Goal: Navigation & Orientation: Find specific page/section

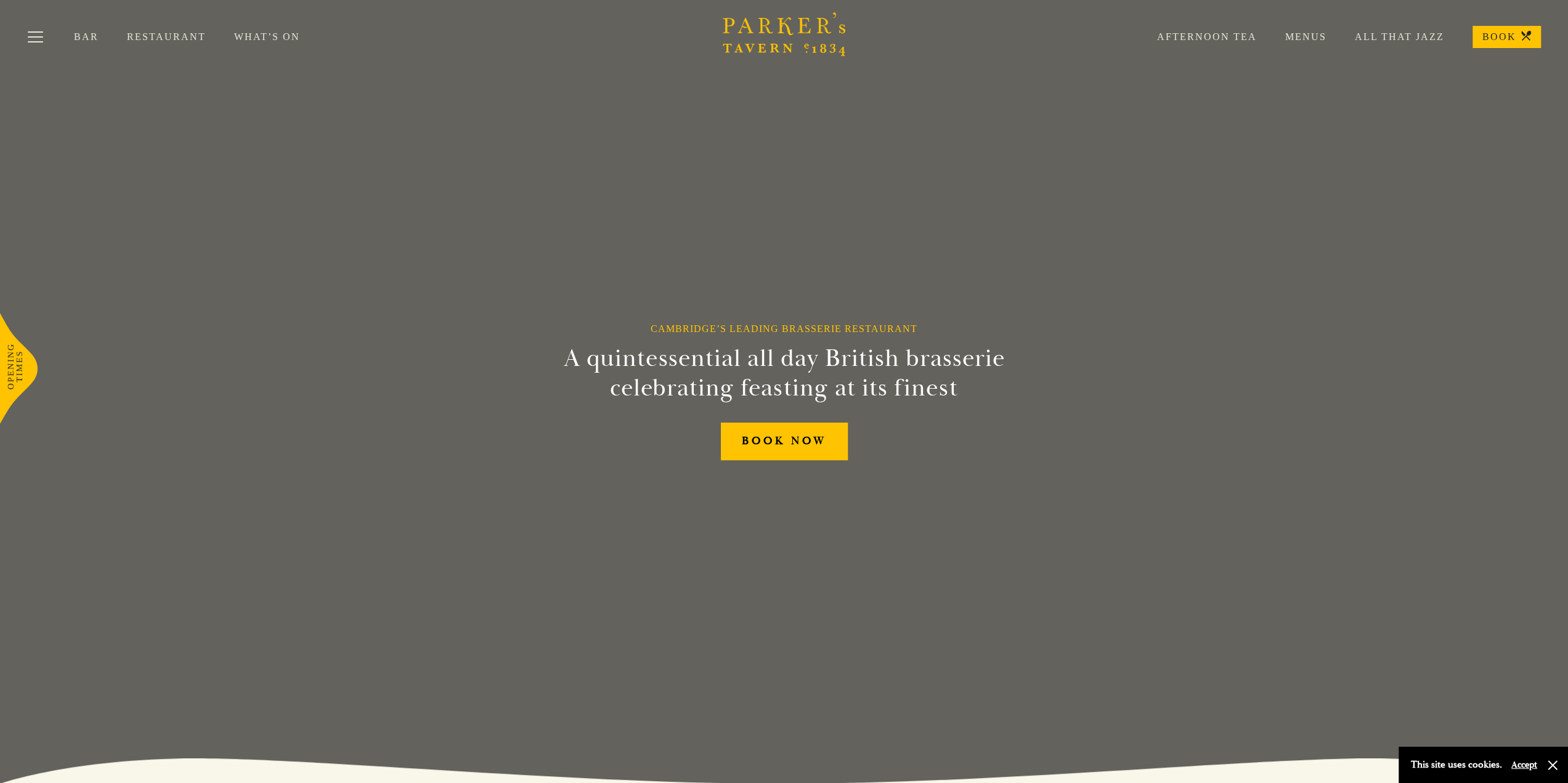
click at [1307, 40] on link "Menus" at bounding box center [1292, 37] width 70 height 13
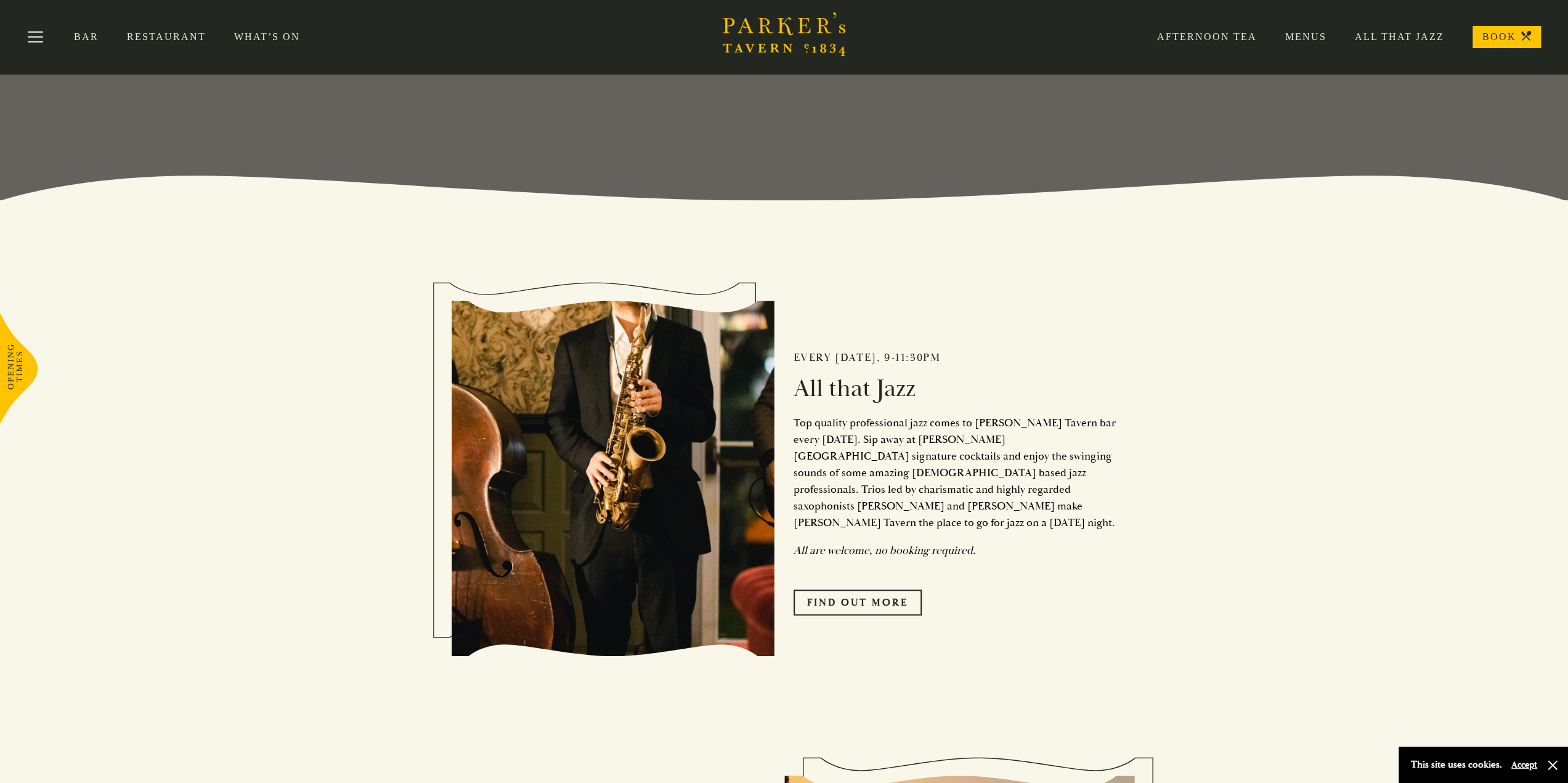
scroll to position [431, 0]
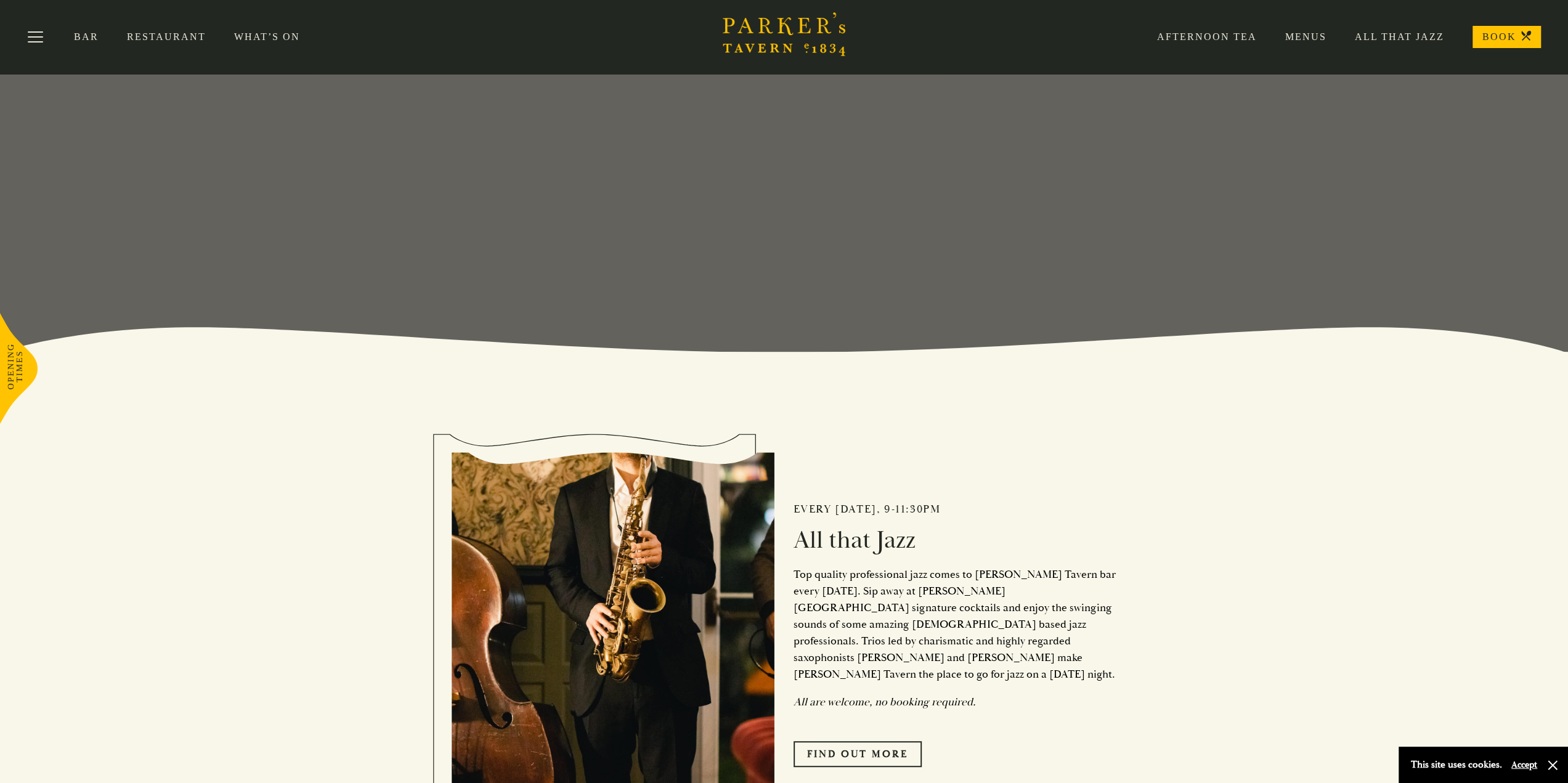
click at [1232, 40] on link "Afternoon Tea" at bounding box center [1193, 37] width 128 height 13
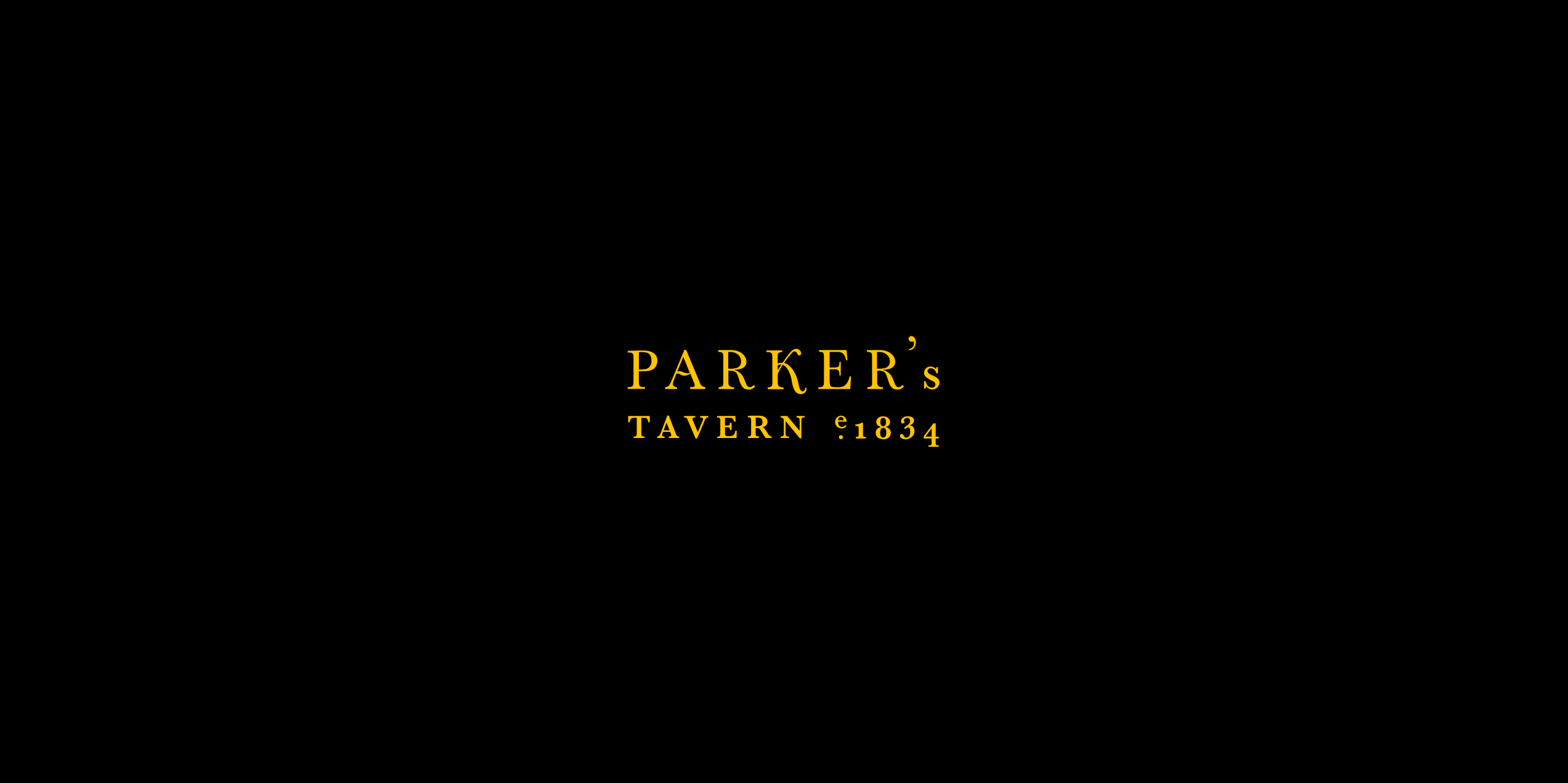
scroll to position [435, 0]
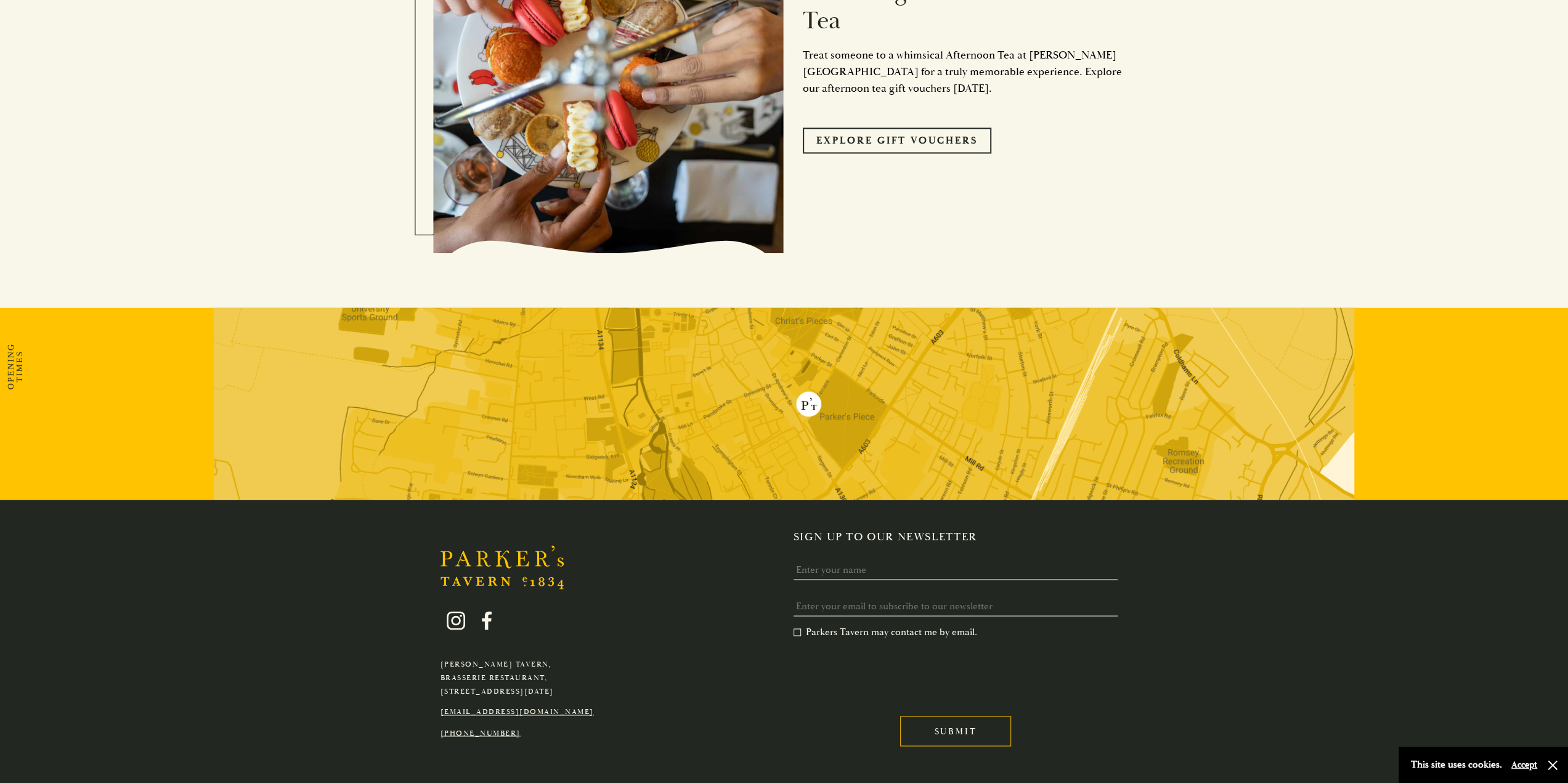
scroll to position [1631, 0]
